Goal: Information Seeking & Learning: Learn about a topic

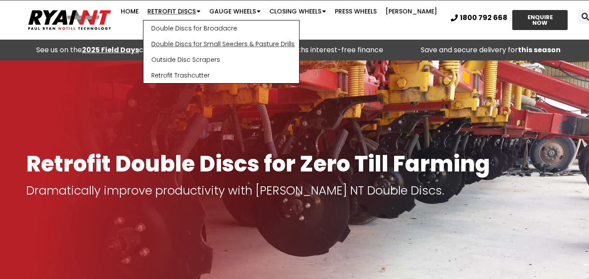
click at [194, 43] on link "Double Discs for Small Seeders & Pasture Drills" at bounding box center [221, 44] width 156 height 16
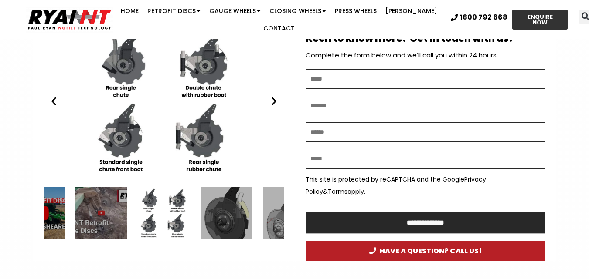
scroll to position [479, 0]
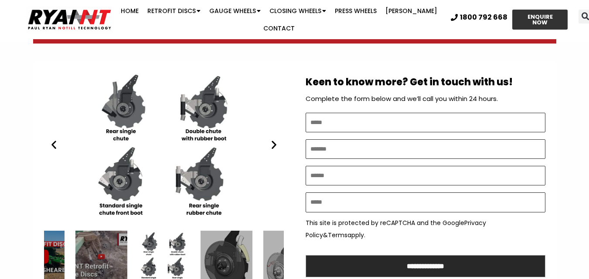
click at [273, 139] on icon "Next slide" at bounding box center [273, 144] width 11 height 11
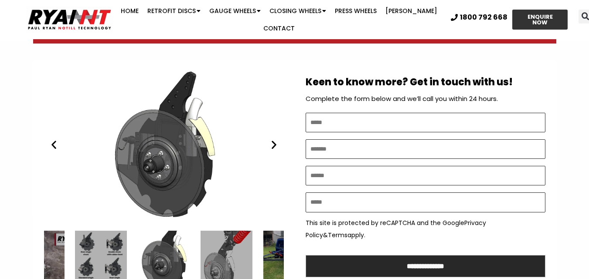
click at [273, 139] on icon "Next slide" at bounding box center [273, 144] width 11 height 11
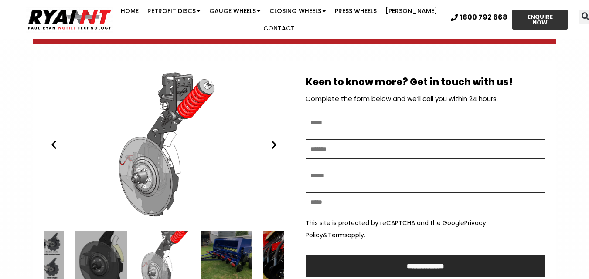
click at [232, 236] on div "6 / 15" at bounding box center [226, 257] width 52 height 52
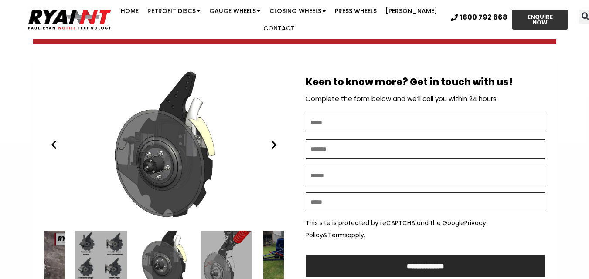
click at [272, 241] on div "6 / 15" at bounding box center [289, 257] width 52 height 52
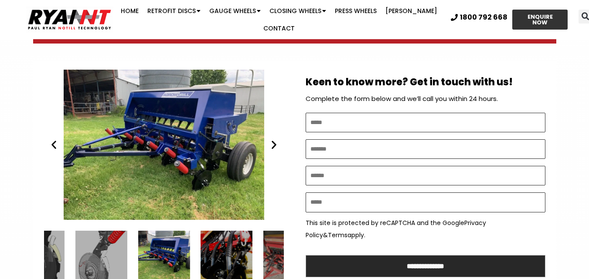
click at [274, 139] on icon "Next slide" at bounding box center [273, 144] width 11 height 11
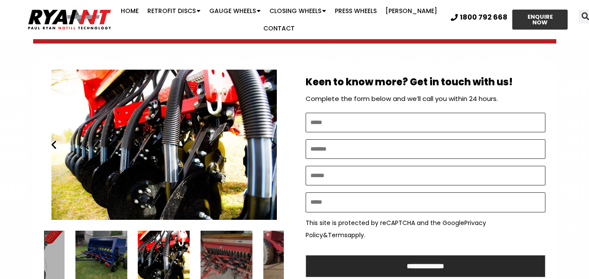
click at [55, 139] on icon "Previous slide" at bounding box center [53, 144] width 11 height 11
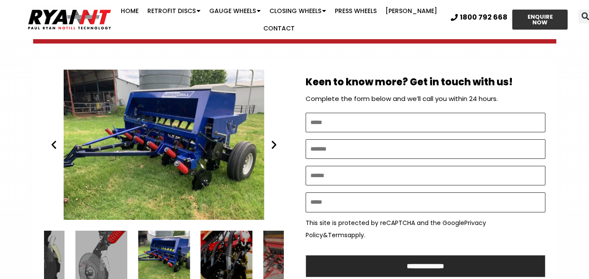
click at [274, 139] on icon "Next slide" at bounding box center [273, 144] width 11 height 11
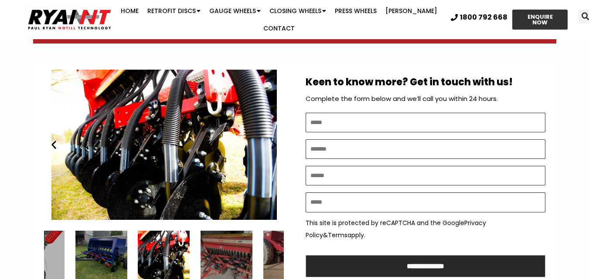
click at [274, 139] on icon "Next slide" at bounding box center [273, 144] width 11 height 11
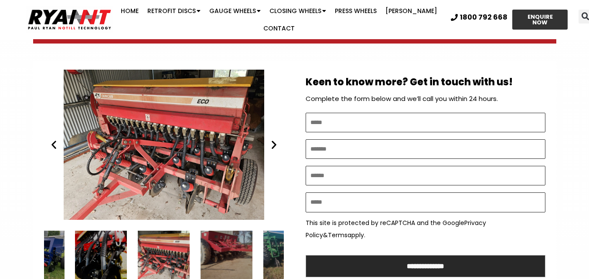
click at [274, 139] on icon "Next slide" at bounding box center [273, 144] width 11 height 11
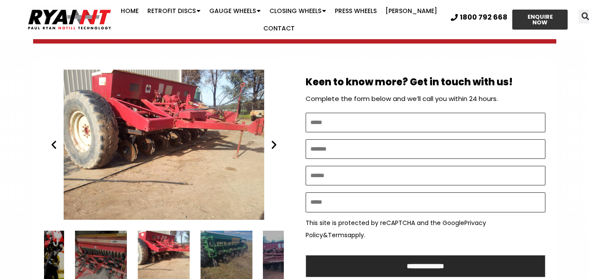
click at [274, 139] on icon "Next slide" at bounding box center [273, 144] width 11 height 11
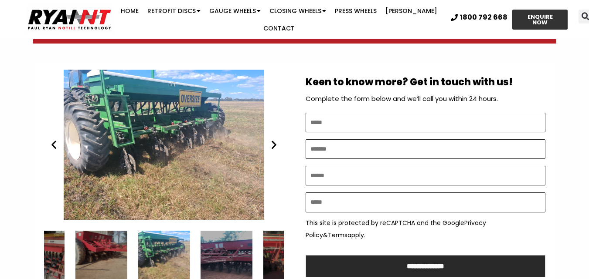
click at [272, 139] on icon "Next slide" at bounding box center [273, 144] width 11 height 11
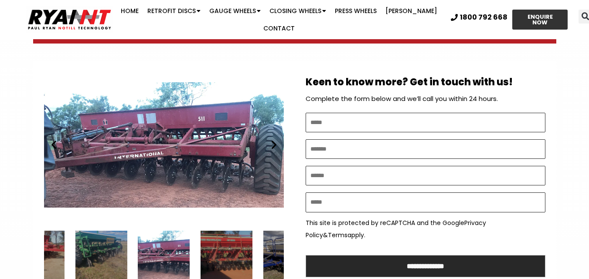
click at [272, 139] on icon "Next slide" at bounding box center [273, 144] width 11 height 11
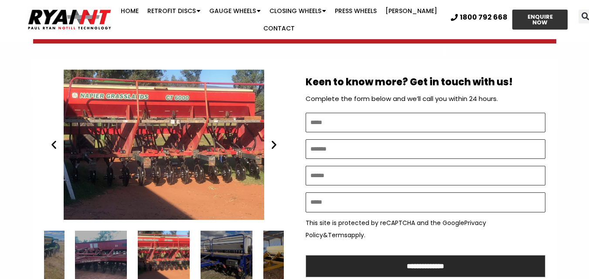
click at [272, 139] on icon "Next slide" at bounding box center [273, 144] width 11 height 11
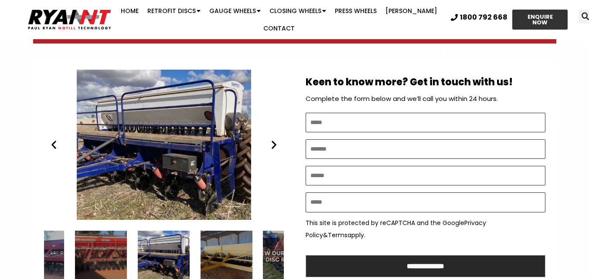
click at [273, 139] on icon "Next slide" at bounding box center [273, 144] width 11 height 11
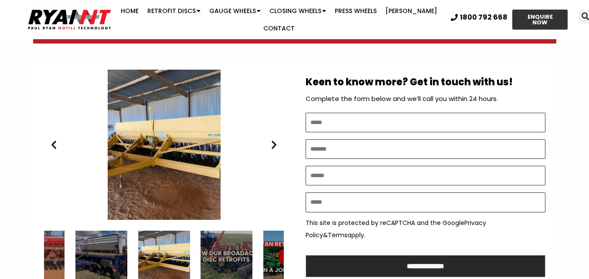
click at [273, 139] on icon "Next slide" at bounding box center [273, 144] width 11 height 11
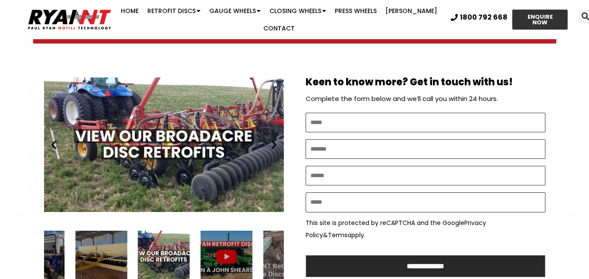
click at [273, 139] on icon "Next slide" at bounding box center [273, 144] width 11 height 11
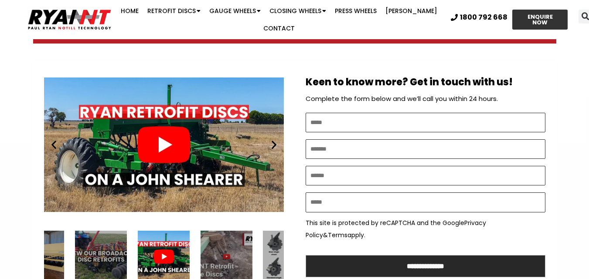
click at [273, 139] on icon "Next slide" at bounding box center [273, 144] width 11 height 11
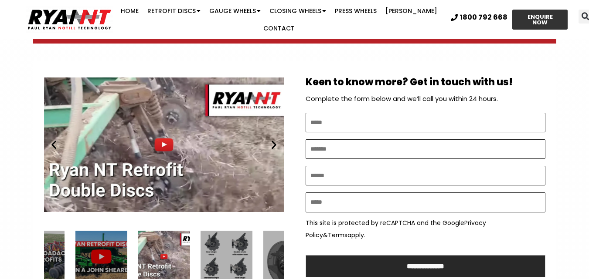
click at [273, 139] on icon "Next slide" at bounding box center [273, 144] width 11 height 11
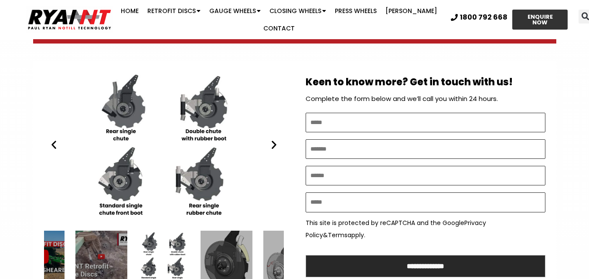
click at [273, 139] on icon "Next slide" at bounding box center [273, 144] width 11 height 11
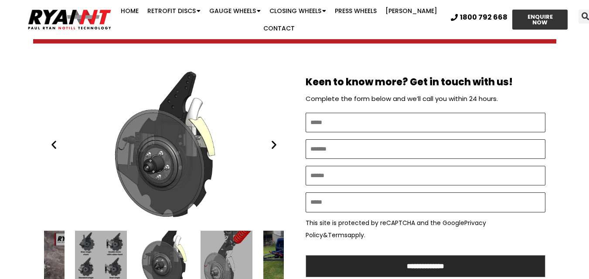
click at [273, 139] on icon "Next slide" at bounding box center [273, 144] width 11 height 11
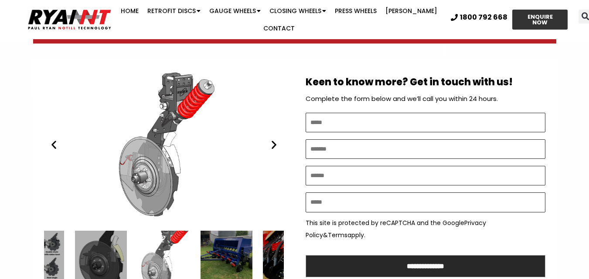
click at [273, 139] on icon "Next slide" at bounding box center [273, 144] width 11 height 11
